Goal: Task Accomplishment & Management: Use online tool/utility

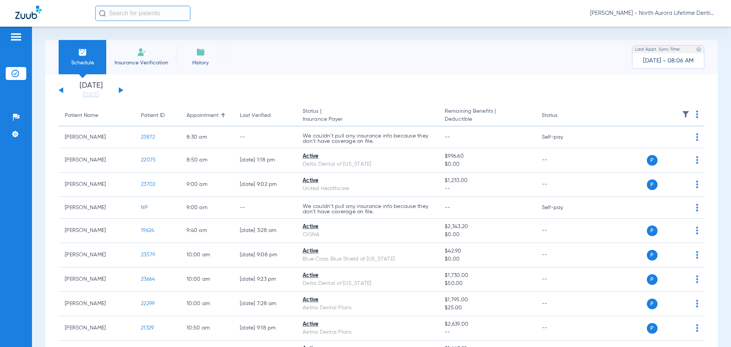
click at [119, 90] on button at bounding box center [121, 90] width 5 height 6
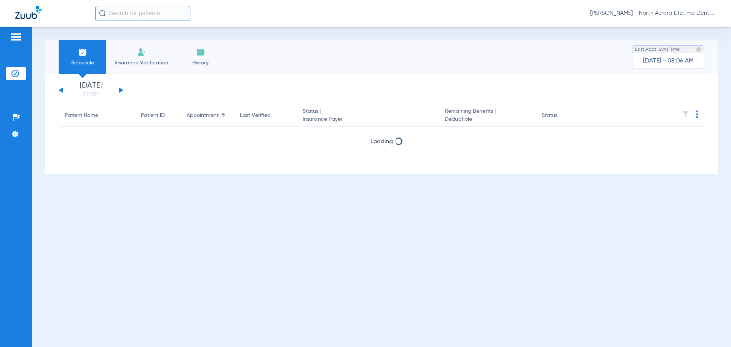
click at [119, 90] on button at bounding box center [121, 90] width 5 height 6
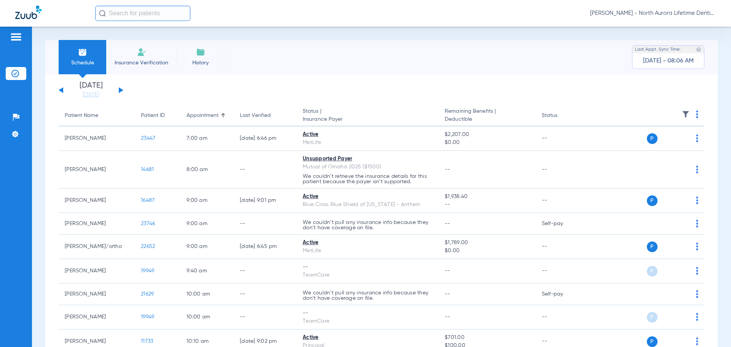
click at [61, 89] on button at bounding box center [61, 90] width 5 height 6
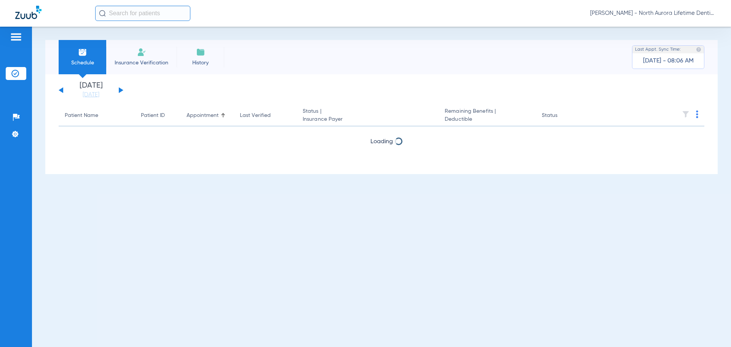
click at [61, 89] on button at bounding box center [61, 90] width 5 height 6
